Goal: Task Accomplishment & Management: Use online tool/utility

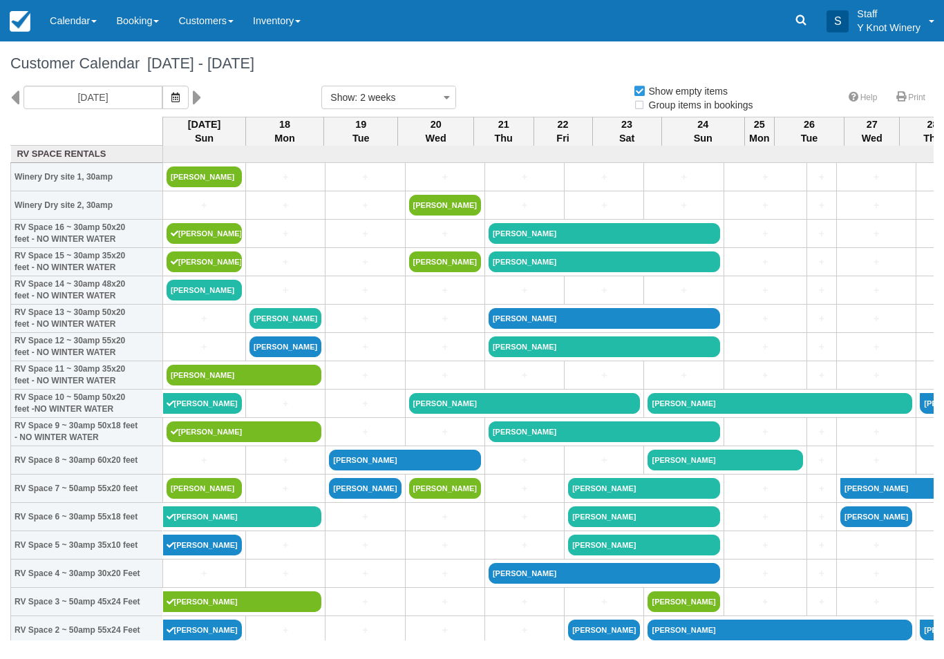
select select
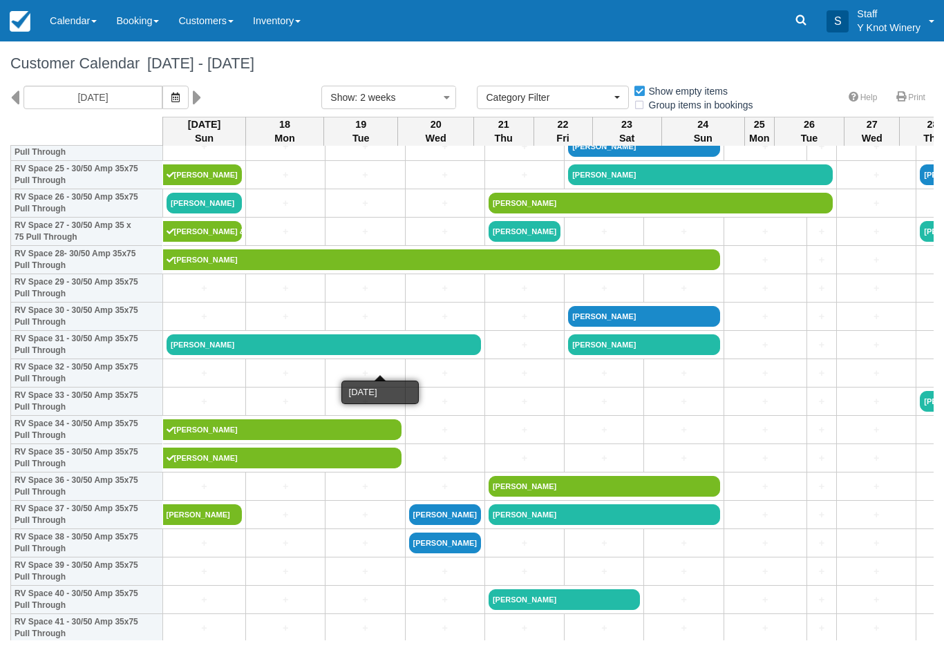
scroll to position [739, 0]
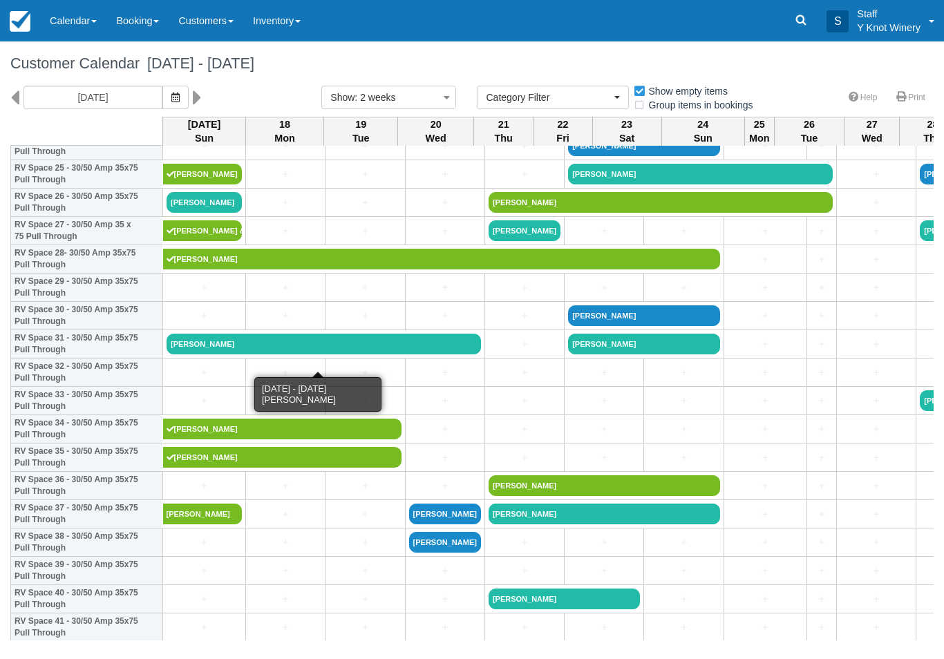
click at [262, 354] on link "[PERSON_NAME]" at bounding box center [324, 344] width 314 height 21
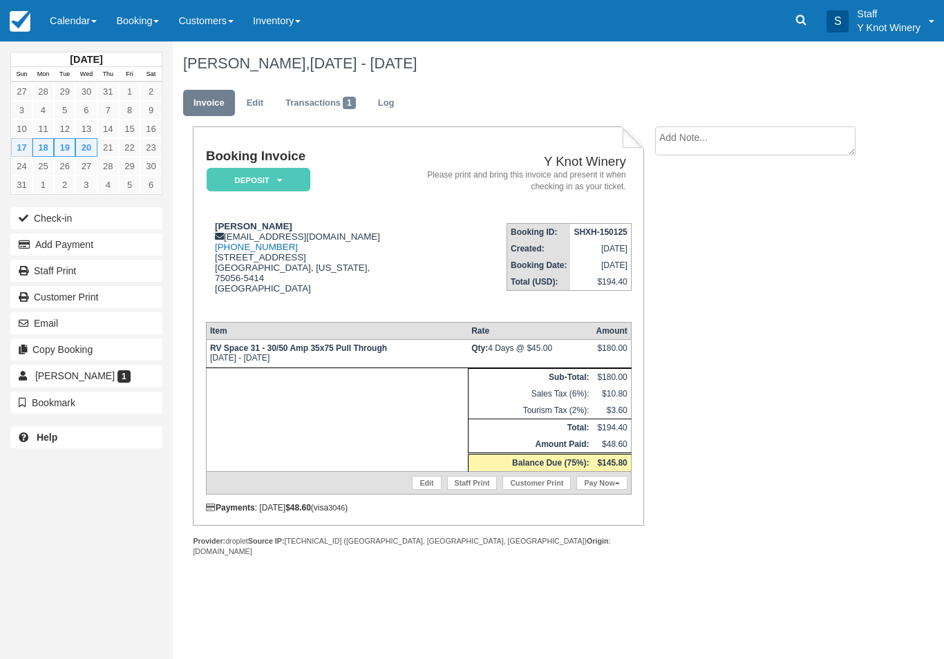
click at [48, 219] on button "Check-in" at bounding box center [86, 218] width 152 height 22
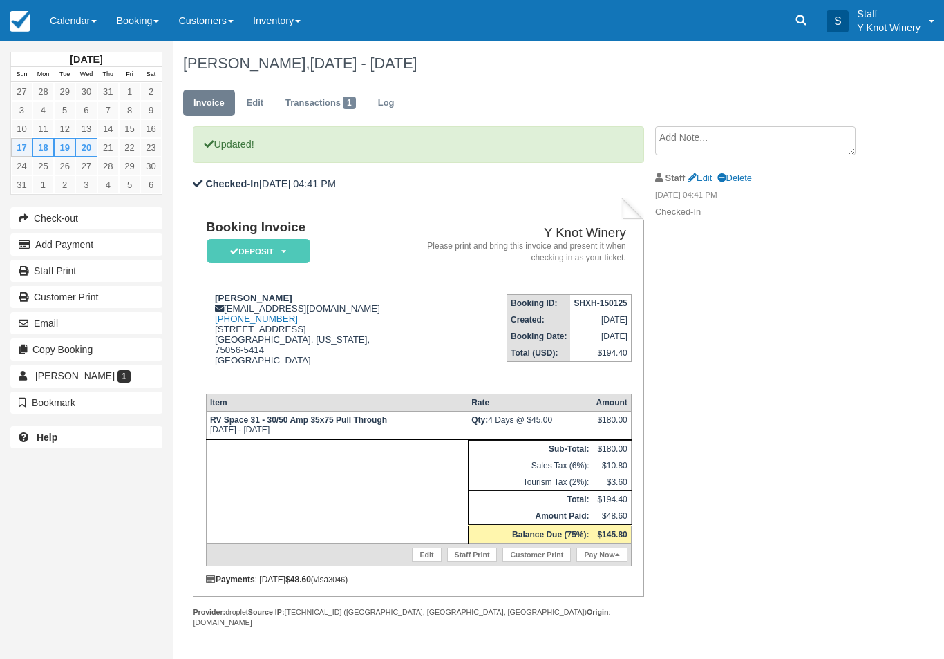
click at [61, 26] on link "Calendar" at bounding box center [73, 20] width 66 height 41
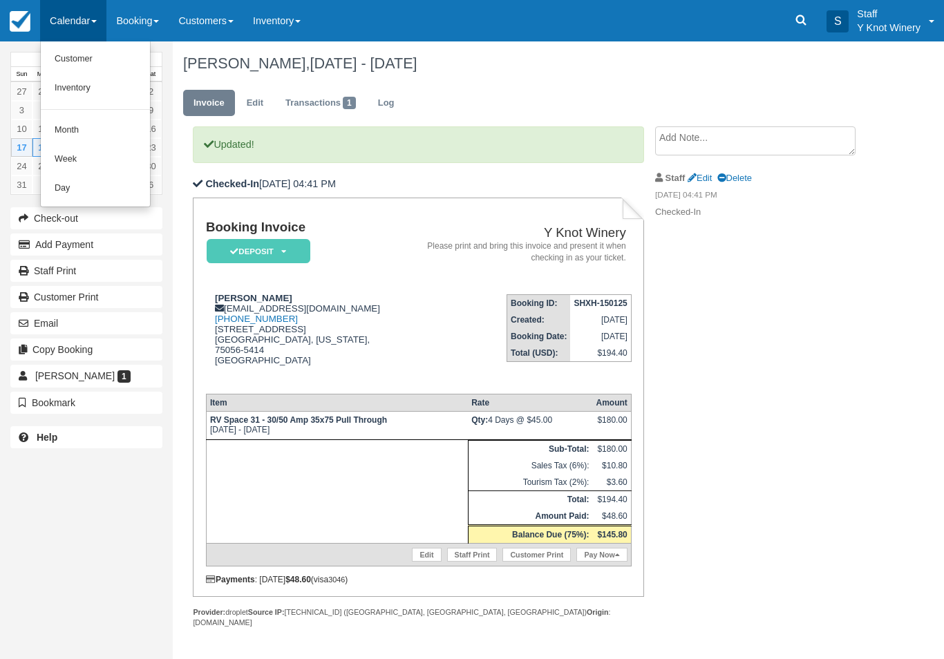
click at [99, 63] on link "Customer" at bounding box center [95, 59] width 109 height 29
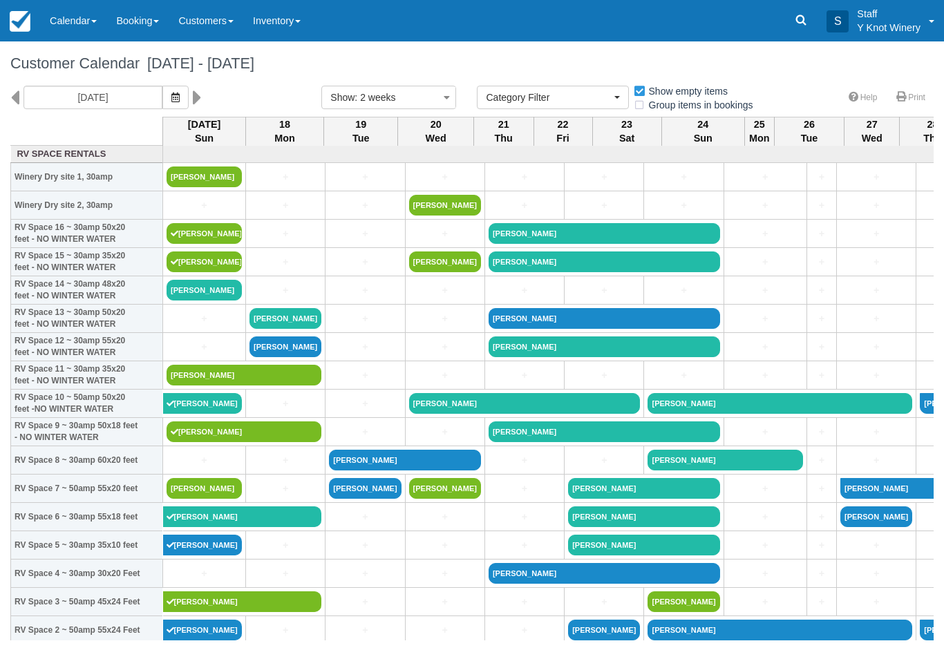
select select
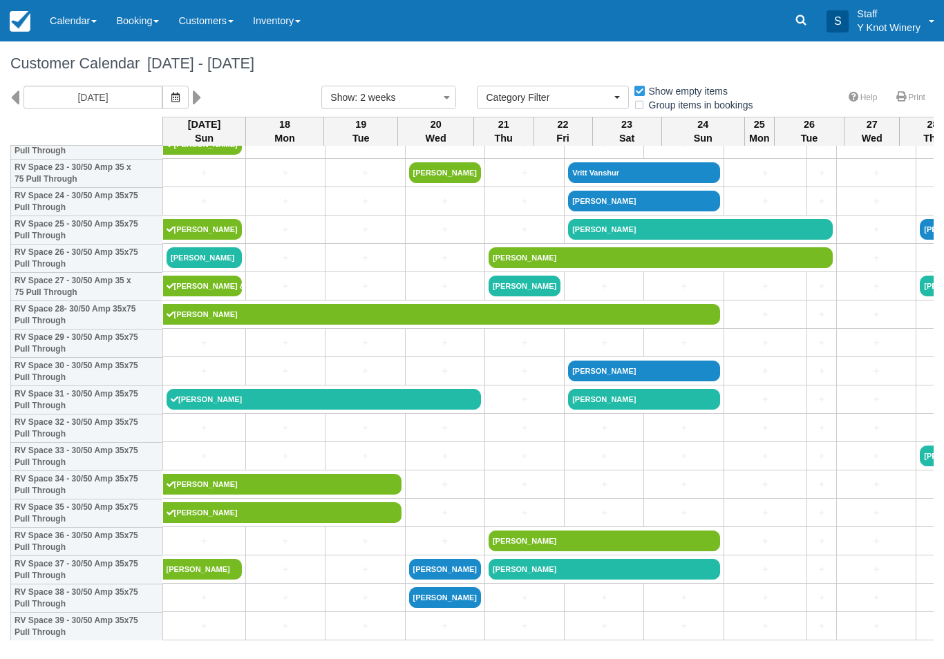
scroll to position [683, 0]
